Goal: Information Seeking & Learning: Check status

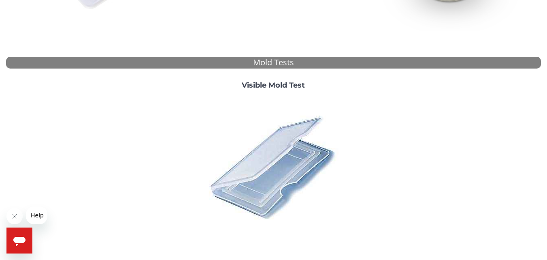
scroll to position [318, 0]
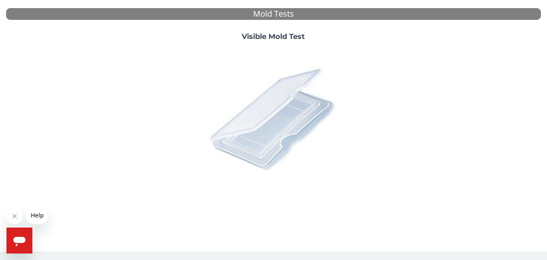
click at [268, 119] on img at bounding box center [273, 118] width 142 height 142
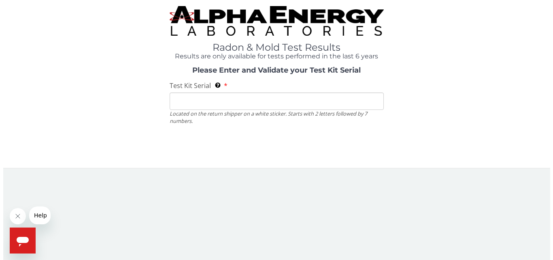
scroll to position [0, 0]
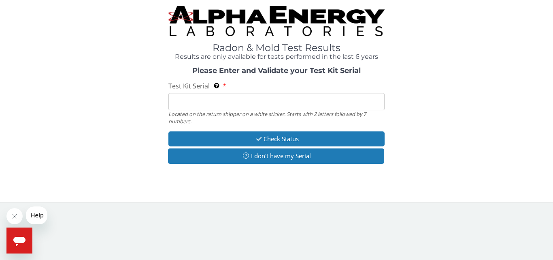
click at [225, 98] on input "Test Kit Serial Located on the return shipper on a white sticker. Starts with 2…" at bounding box center [276, 101] width 216 height 17
paste input "ML180364"
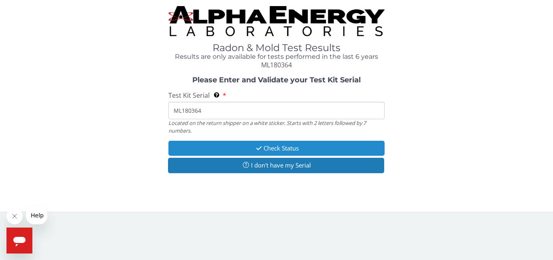
type input "ML180364"
click at [295, 147] on button "Check Status" at bounding box center [276, 148] width 216 height 15
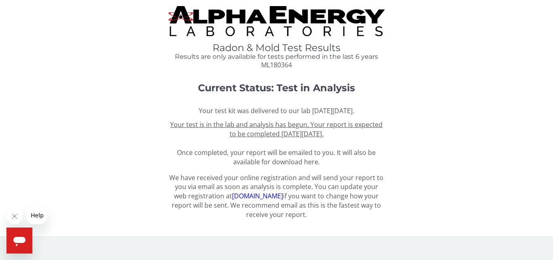
click at [419, 183] on div "We have received your online registration and will send your report to you via …" at bounding box center [276, 198] width 541 height 51
click at [456, 195] on div "We have received your online registration and will send your report to you via …" at bounding box center [276, 198] width 541 height 51
